Goal: Navigation & Orientation: Find specific page/section

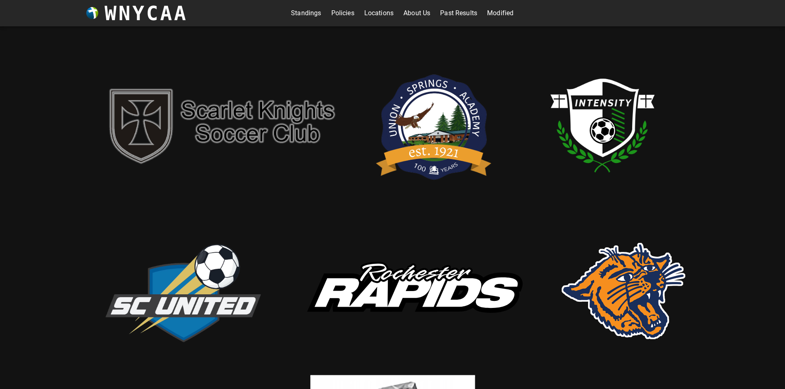
click at [429, 162] on img at bounding box center [434, 125] width 124 height 128
click at [294, 9] on link "Standings" at bounding box center [306, 13] width 30 height 13
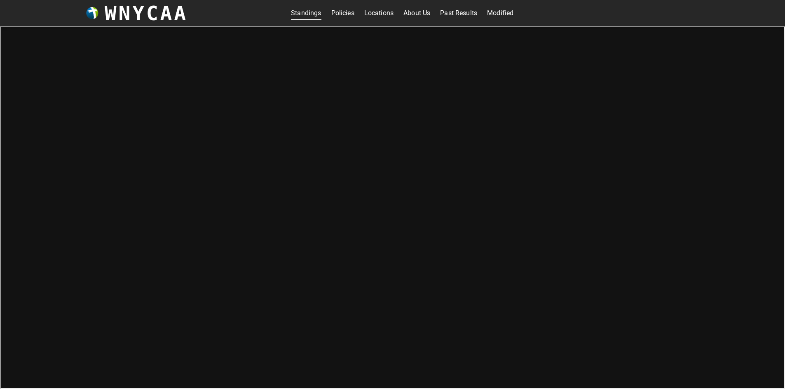
click at [374, 15] on link "Locations" at bounding box center [378, 13] width 29 height 13
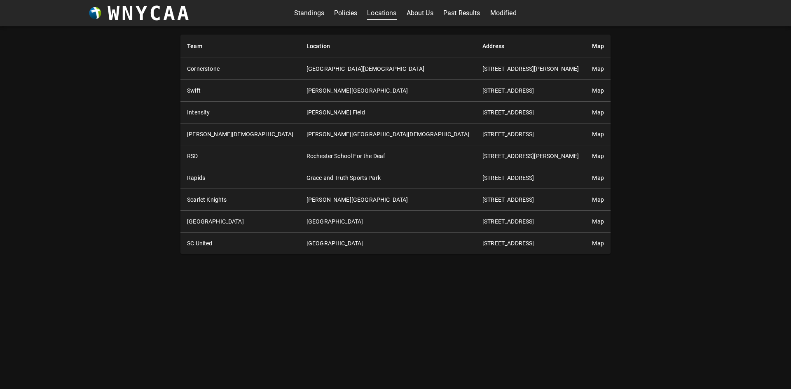
click at [592, 223] on link "Map" at bounding box center [598, 221] width 12 height 7
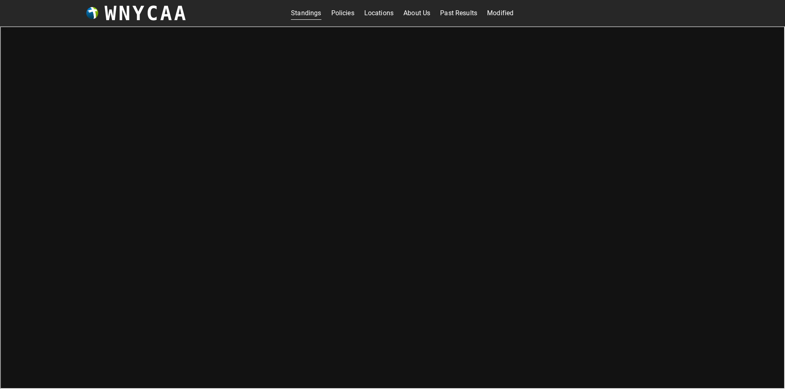
click at [143, 9] on h3 "WNYCAA" at bounding box center [146, 13] width 83 height 23
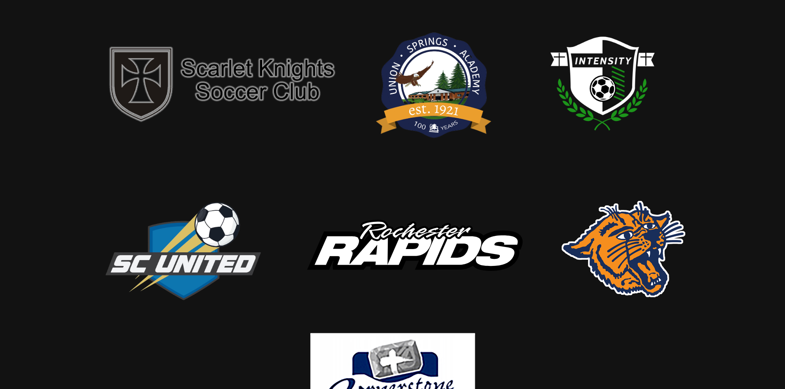
scroll to position [82, 0]
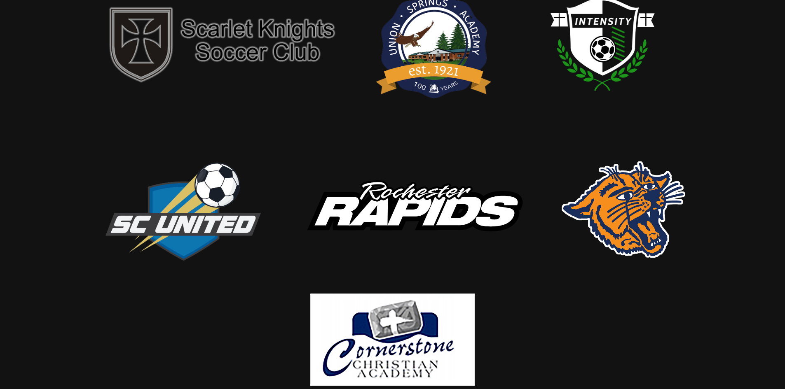
click at [385, 306] on img at bounding box center [392, 340] width 165 height 93
